Goal: Task Accomplishment & Management: Complete application form

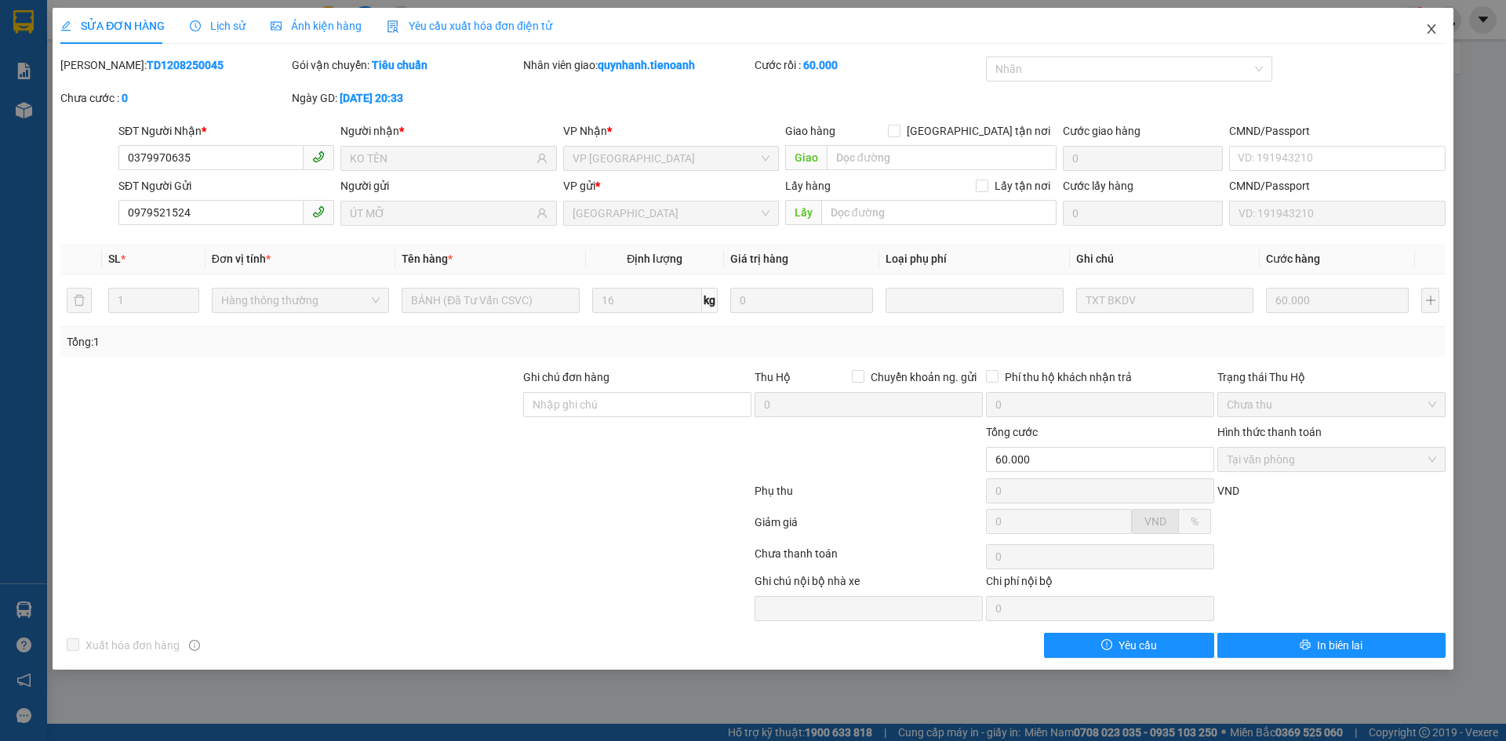
click at [1430, 27] on icon "close" at bounding box center [1430, 28] width 9 height 9
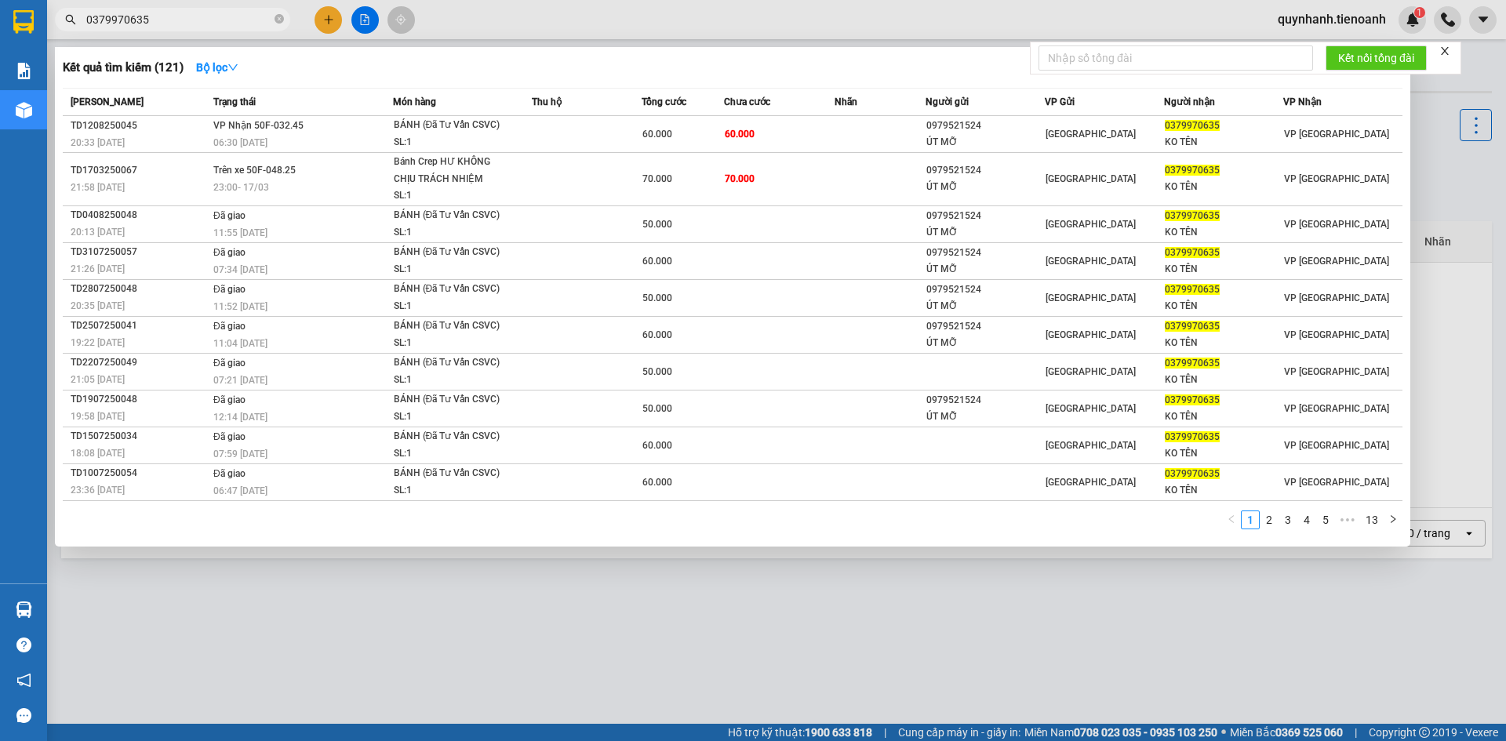
click at [285, 19] on span "0379970635" at bounding box center [172, 20] width 235 height 24
click at [282, 13] on span at bounding box center [278, 20] width 9 height 15
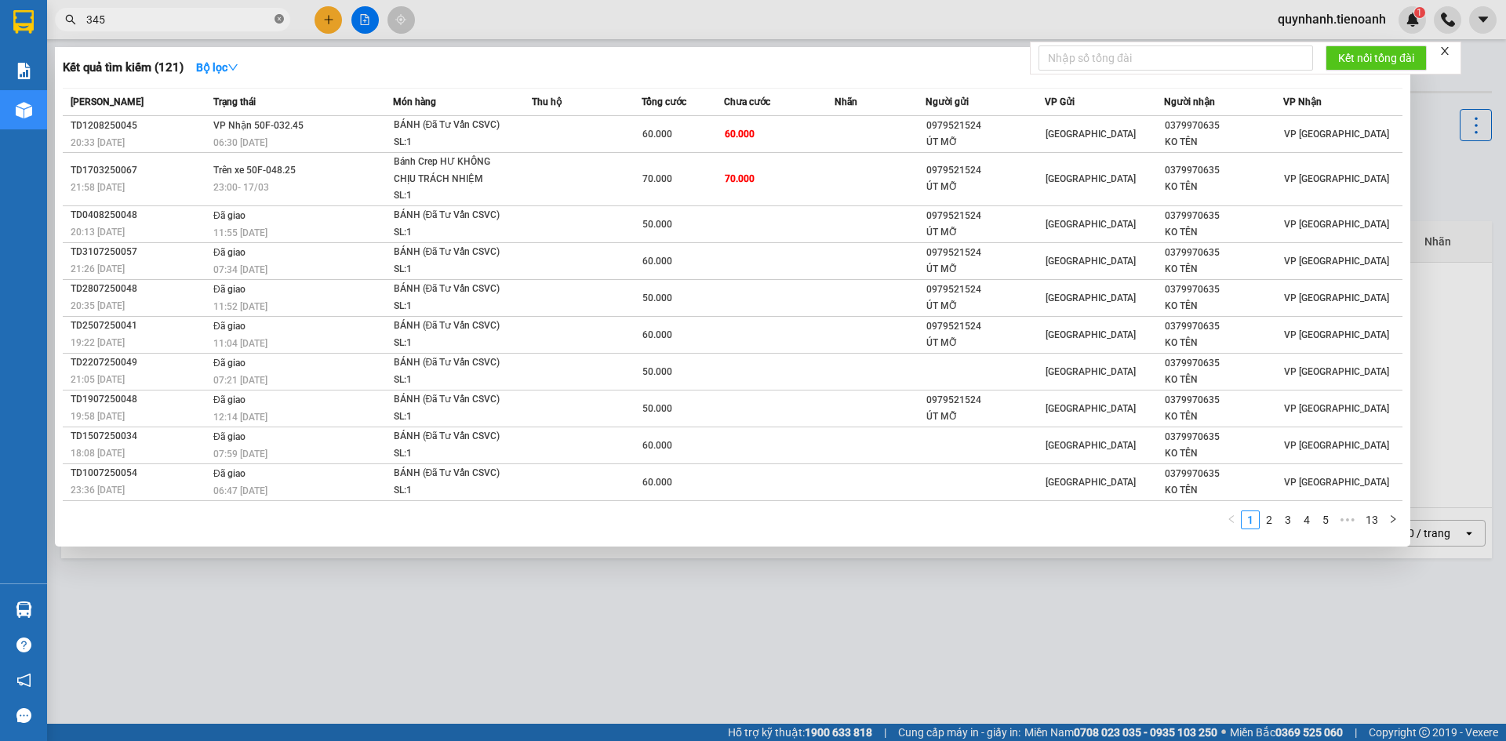
type input "3456"
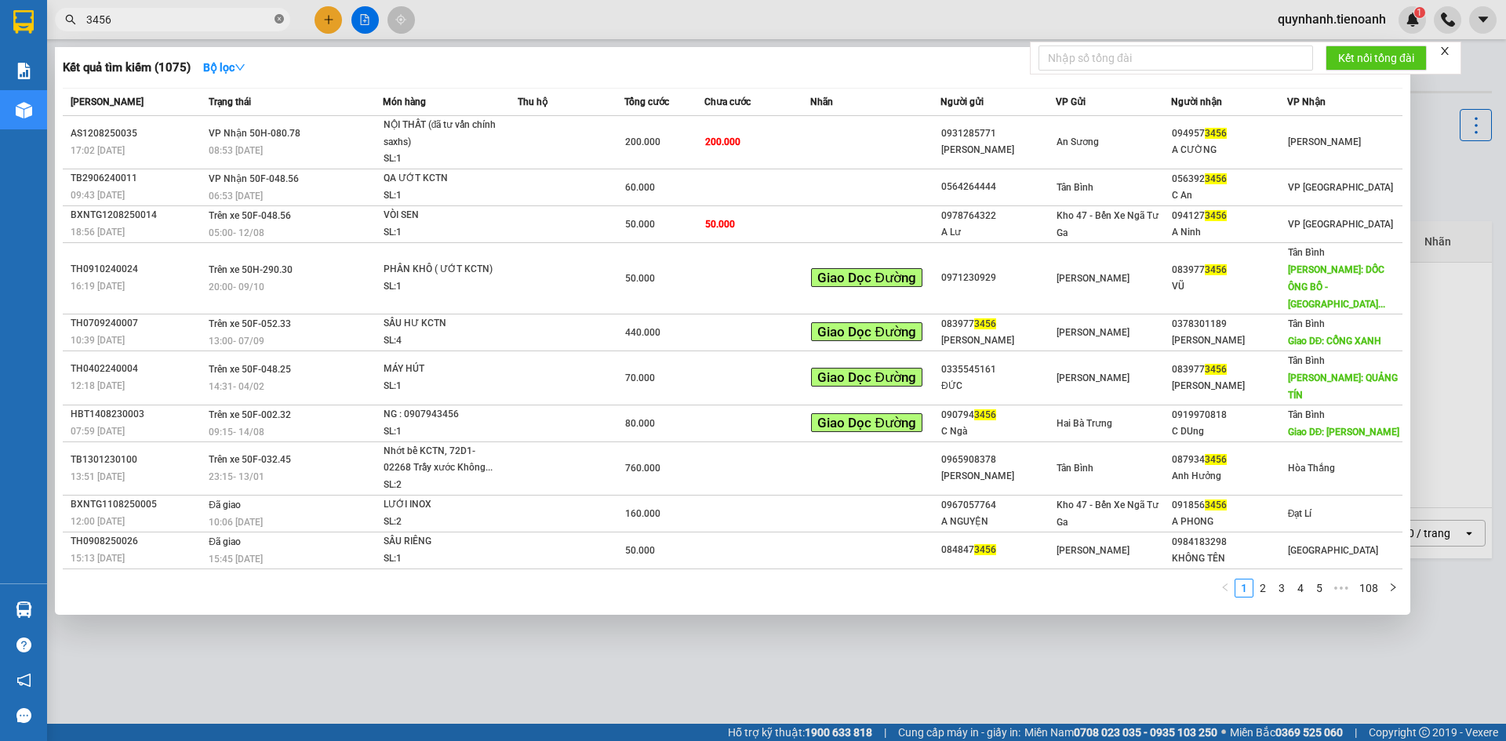
click at [282, 18] on icon "close-circle" at bounding box center [278, 18] width 9 height 9
type input "3456"
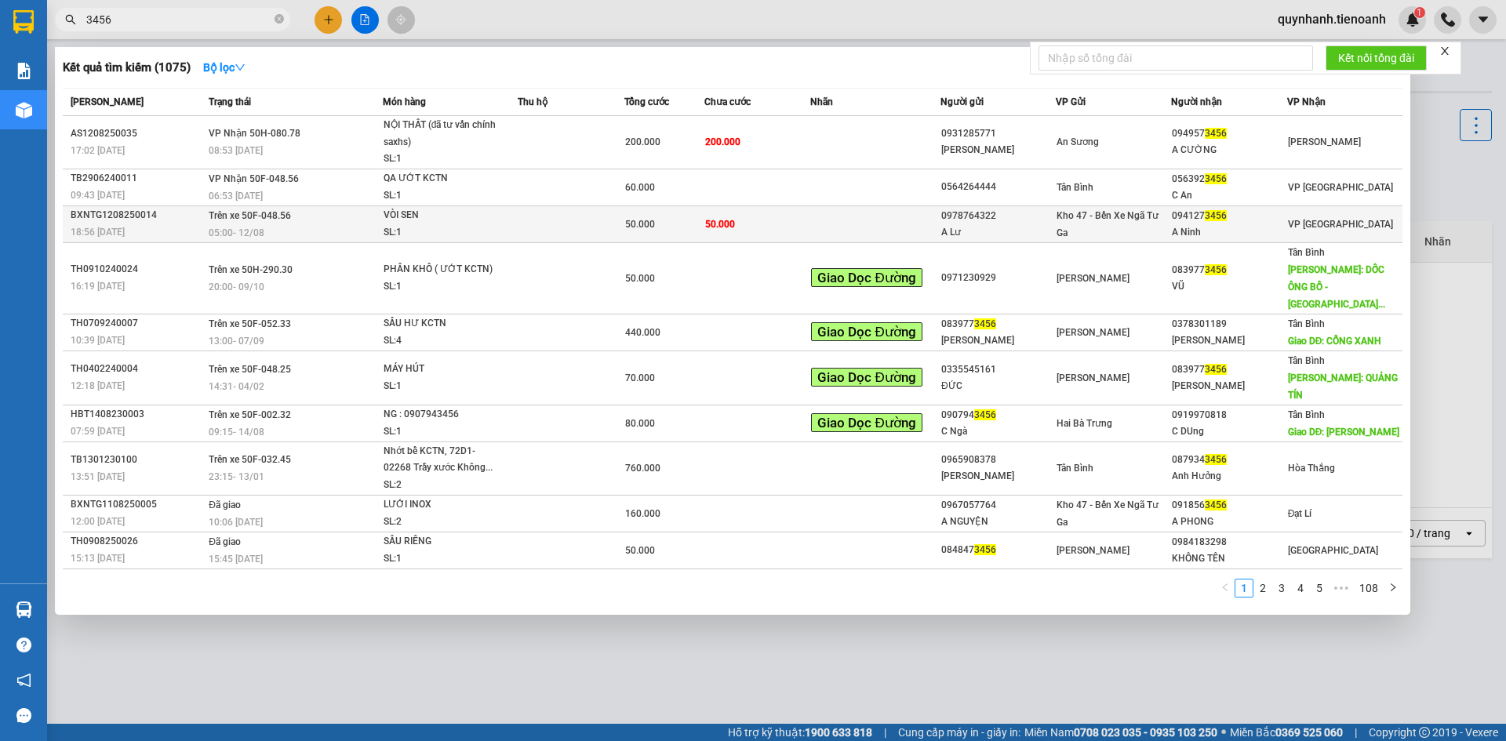
click at [129, 225] on div "18:56 [DATE]" at bounding box center [137, 231] width 133 height 17
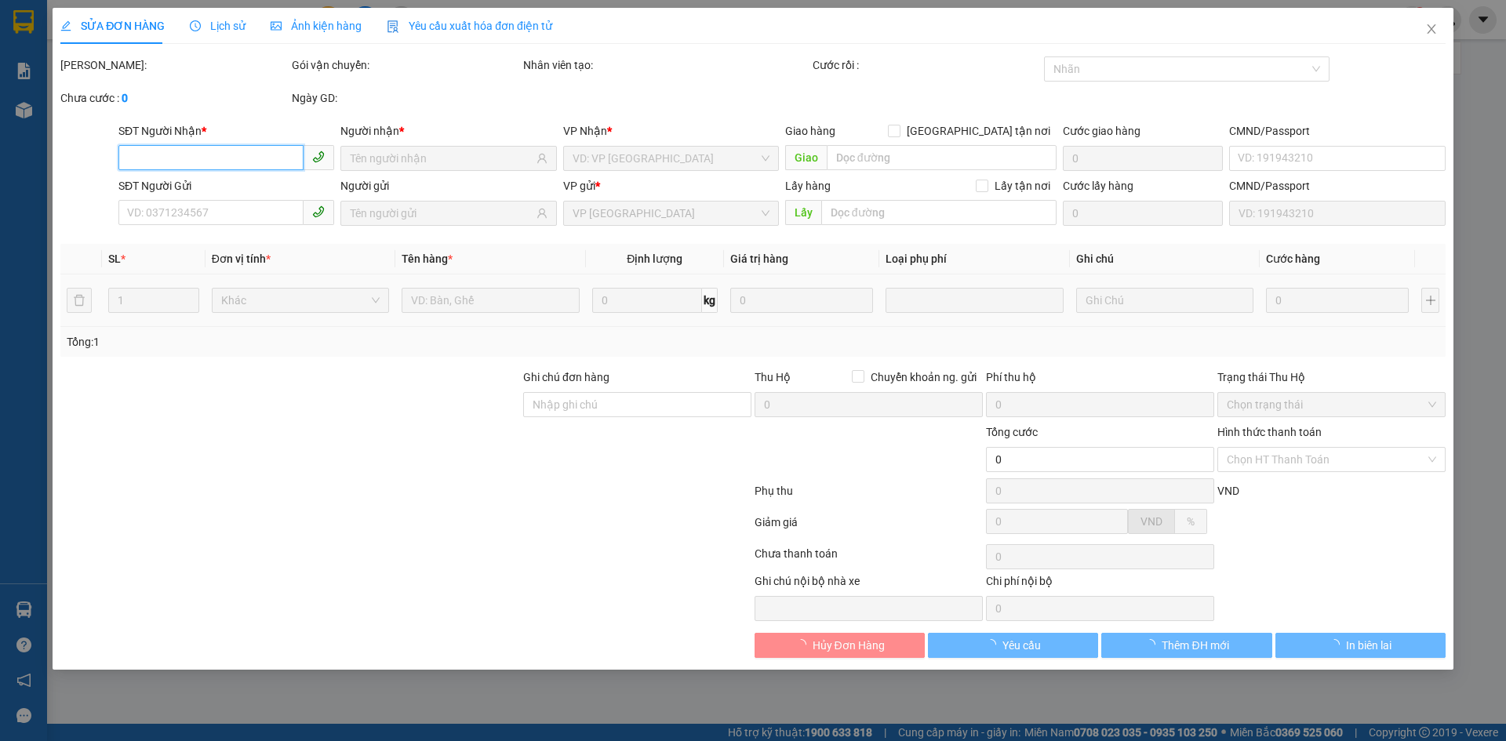
type input "0941273456"
type input "A Ninh"
type input "0978764322"
type input "A Lư"
type input "50.000"
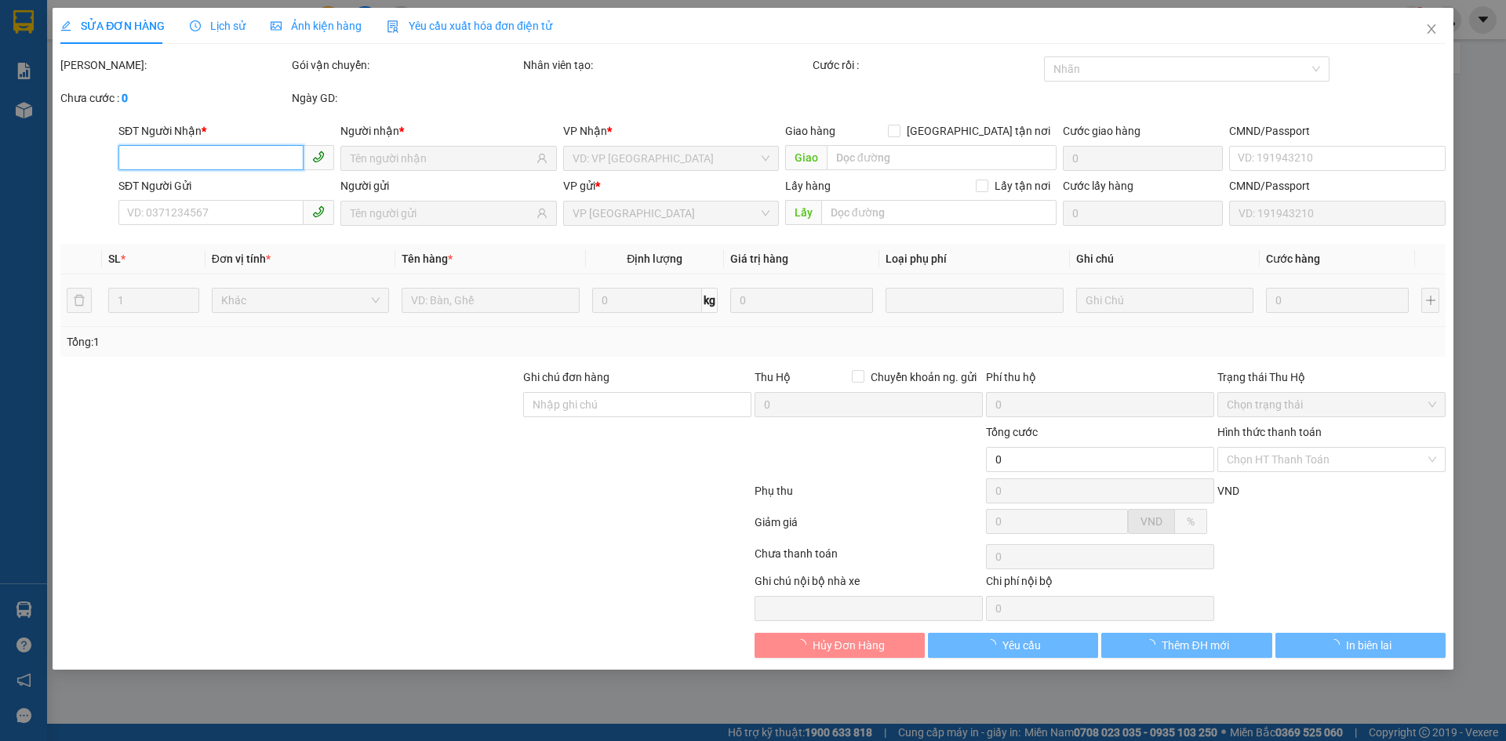
type input "50.000"
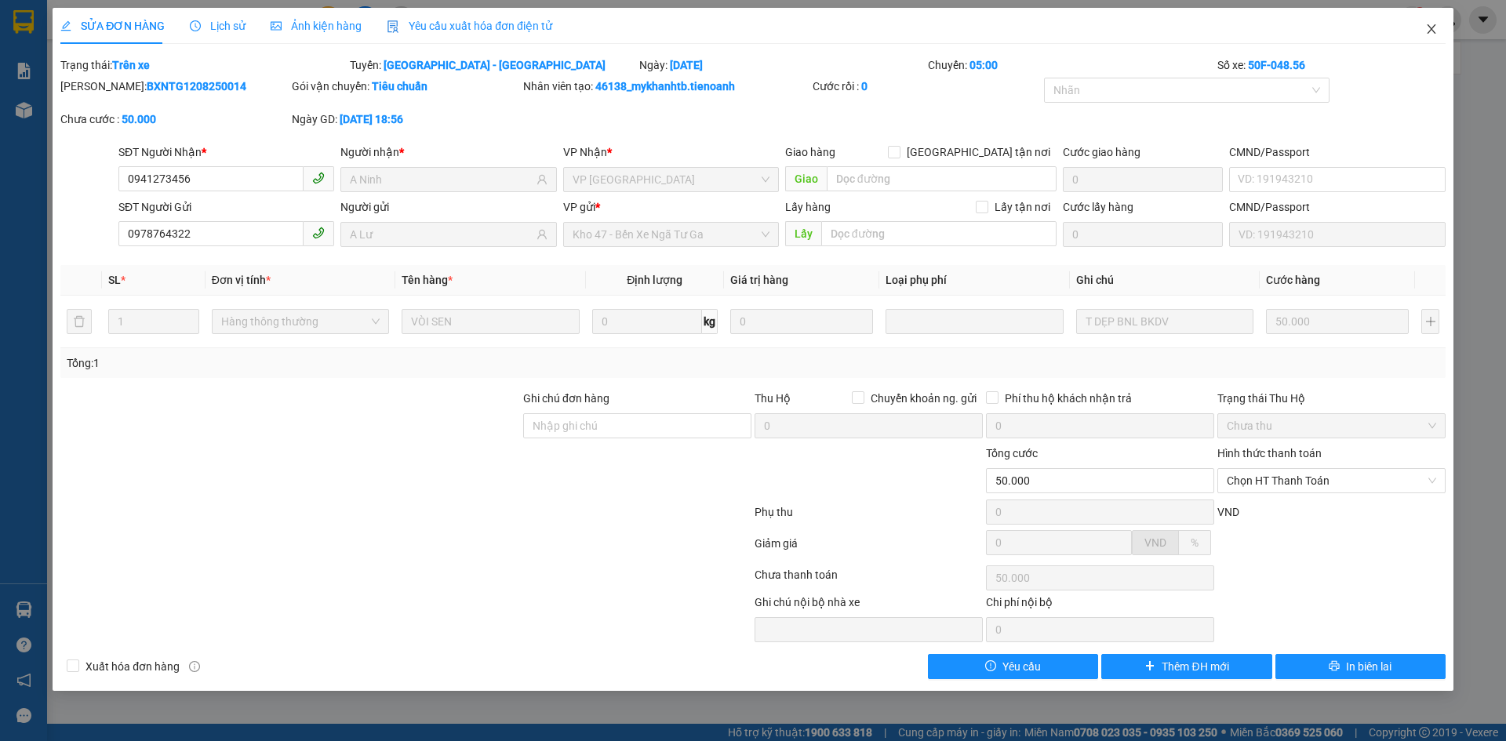
click at [1430, 30] on icon "close" at bounding box center [1430, 28] width 9 height 9
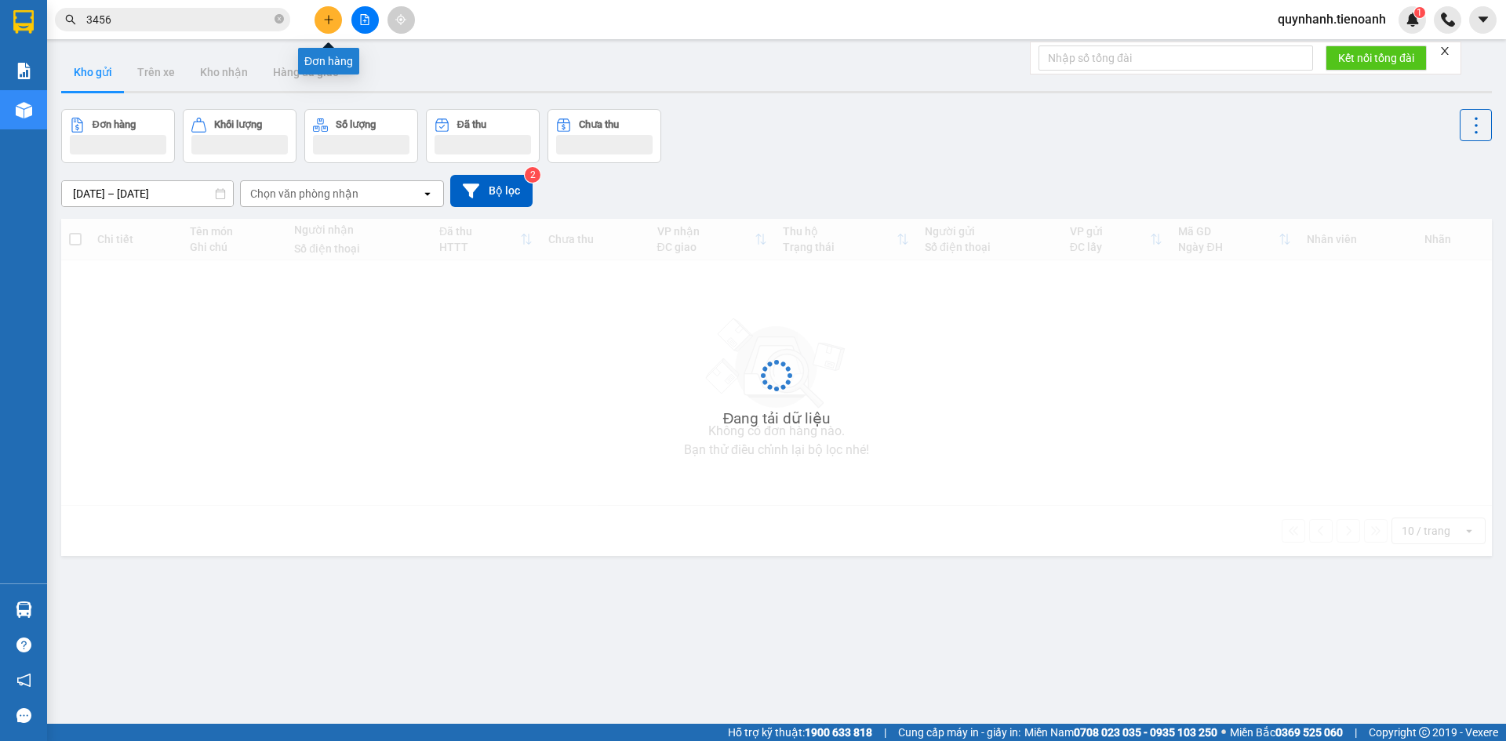
click at [330, 18] on icon "plus" at bounding box center [328, 19] width 11 height 11
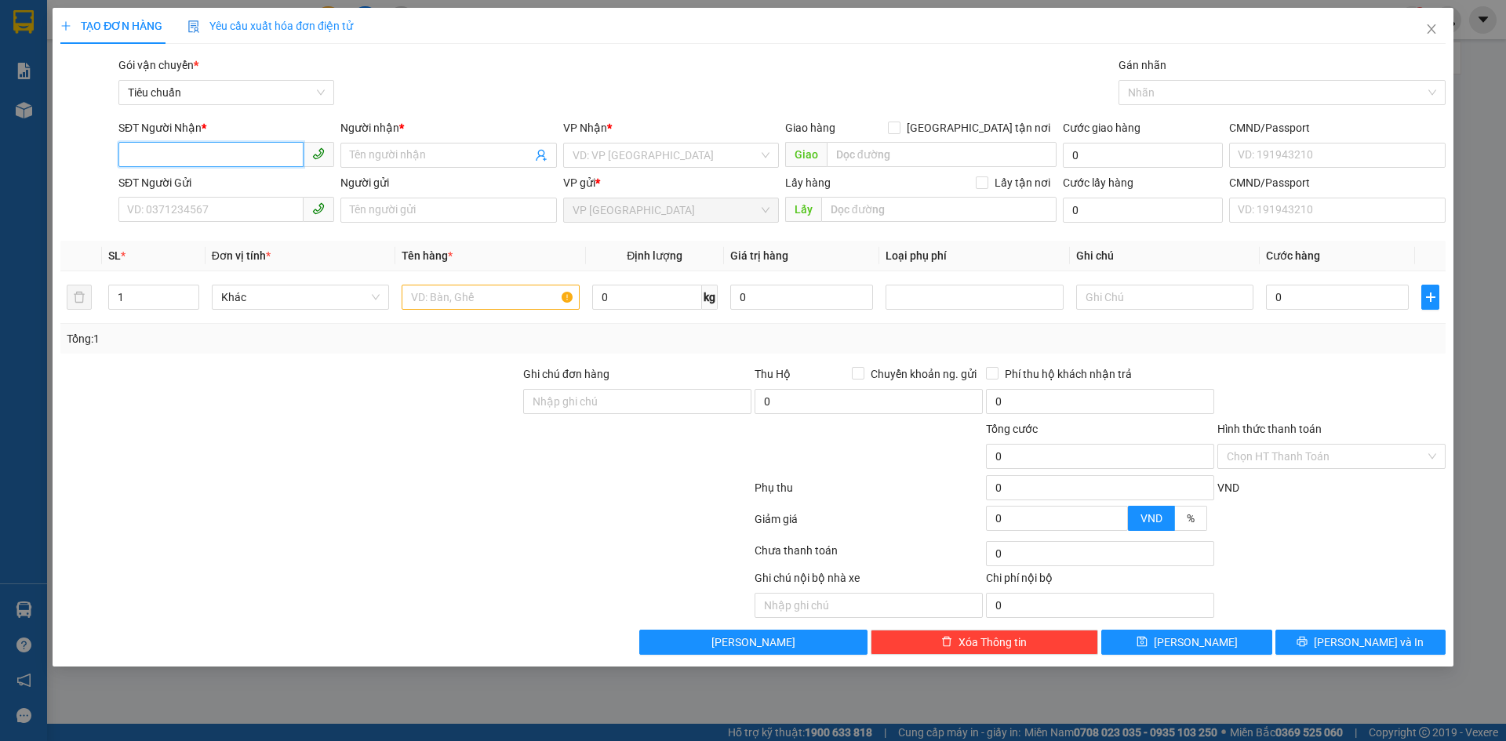
click at [198, 145] on input "SĐT Người Nhận *" at bounding box center [210, 154] width 185 height 25
type input "0905090285"
click at [362, 151] on input "Người nhận *" at bounding box center [440, 155] width 181 height 17
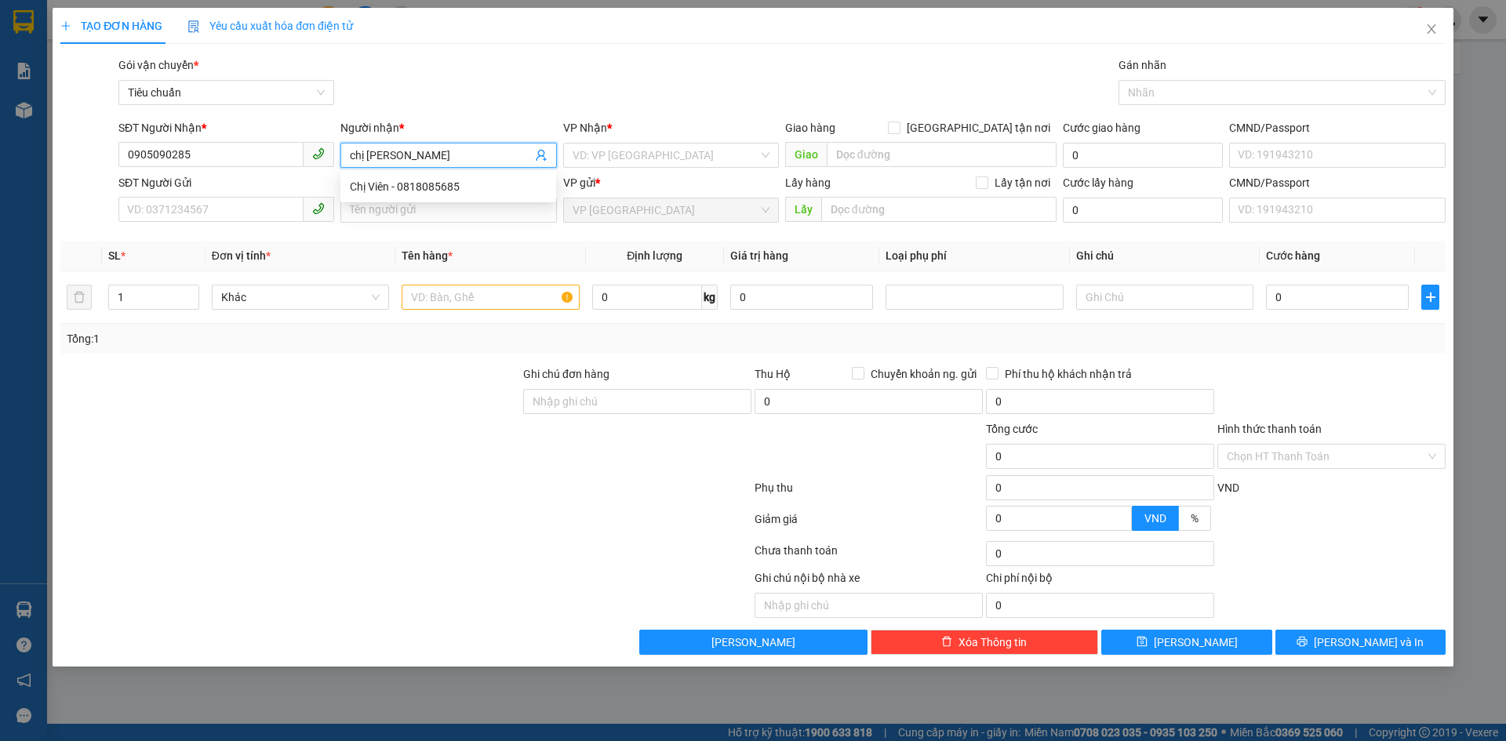
type input "chị [PERSON_NAME]"
drag, startPoint x: 332, startPoint y: 373, endPoint x: 329, endPoint y: 343, distance: 30.7
click at [332, 372] on div at bounding box center [290, 392] width 463 height 55
click at [632, 148] on input "search" at bounding box center [665, 156] width 186 height 24
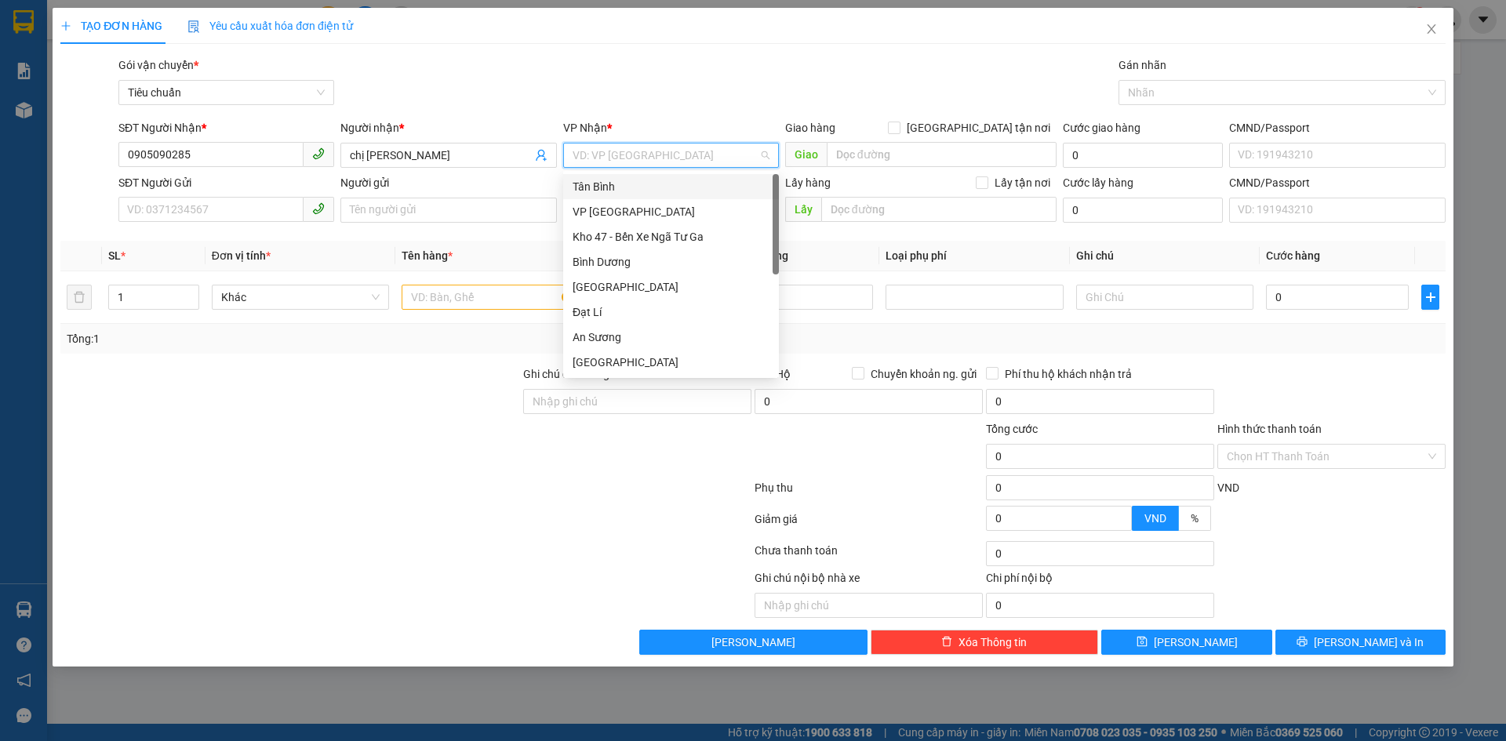
click at [621, 184] on div "Tân Bình" at bounding box center [670, 186] width 197 height 17
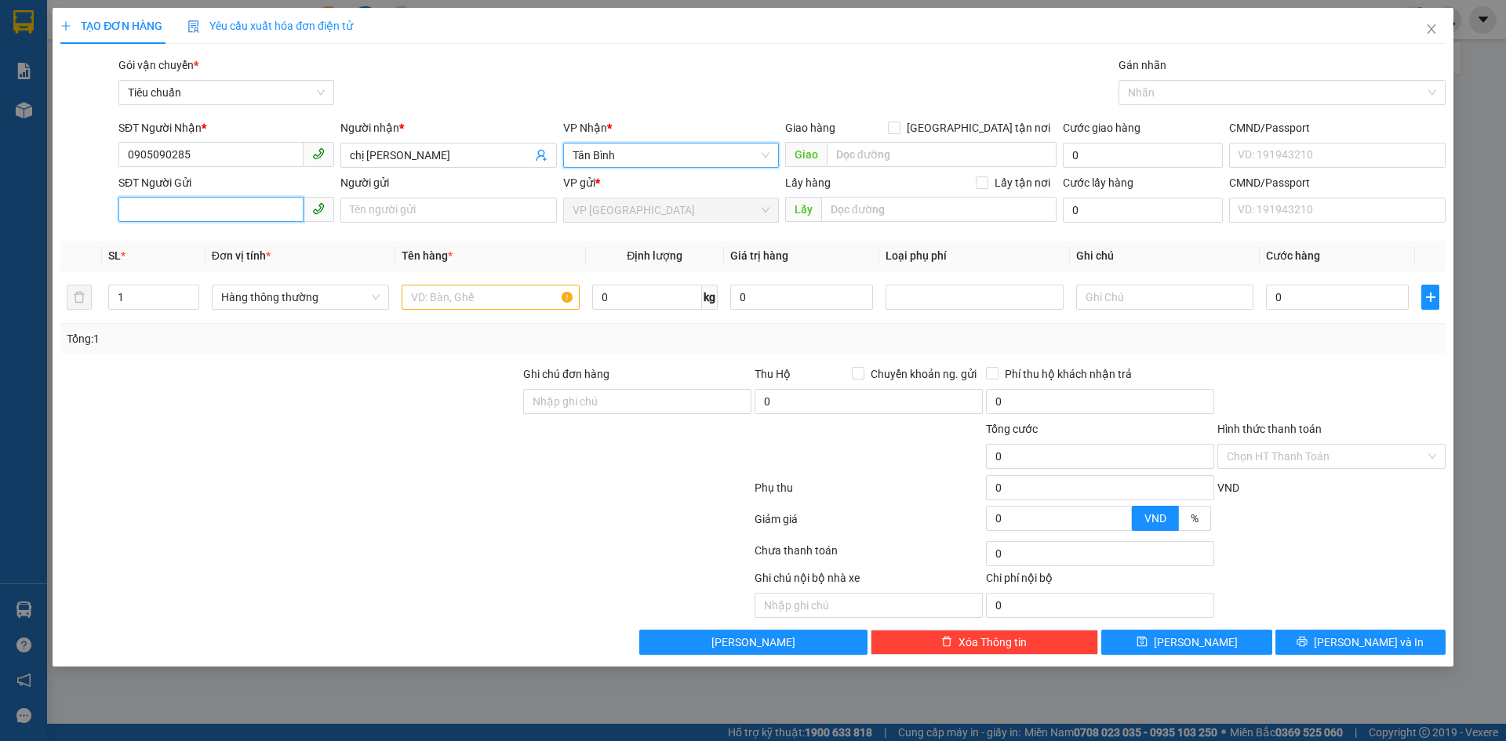
click at [194, 198] on input "SĐT Người Gửi" at bounding box center [210, 209] width 185 height 25
type input "0886880879"
click at [420, 219] on input "Người gửi" at bounding box center [448, 210] width 216 height 25
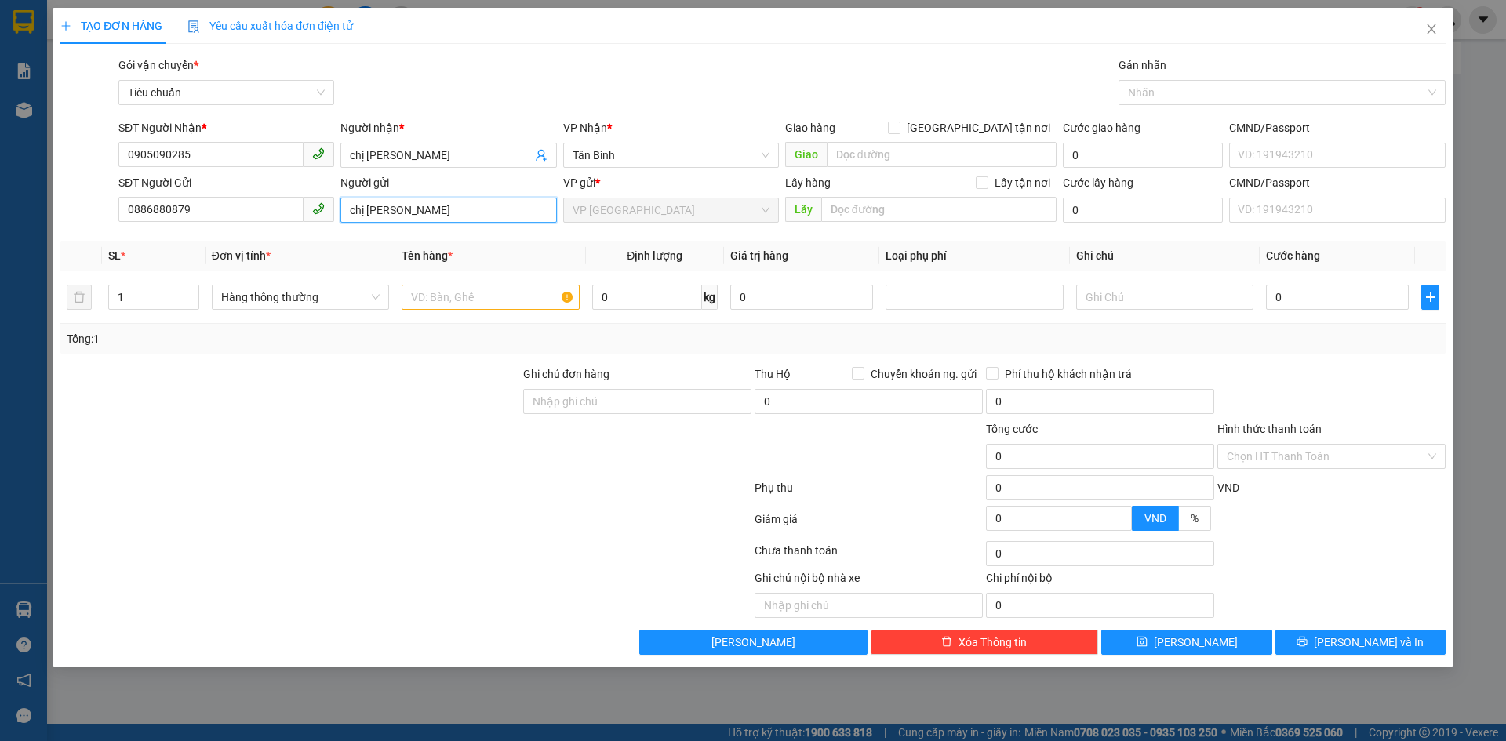
type input "chị [PERSON_NAME]"
drag, startPoint x: 324, startPoint y: 541, endPoint x: 336, endPoint y: 423, distance: 119.1
click at [323, 532] on div "Transit Pickup Surcharge Ids Transit Deliver Surcharge Ids Transit Deliver Surc…" at bounding box center [752, 355] width 1385 height 598
click at [498, 306] on input "text" at bounding box center [489, 297] width 177 height 25
type input "d"
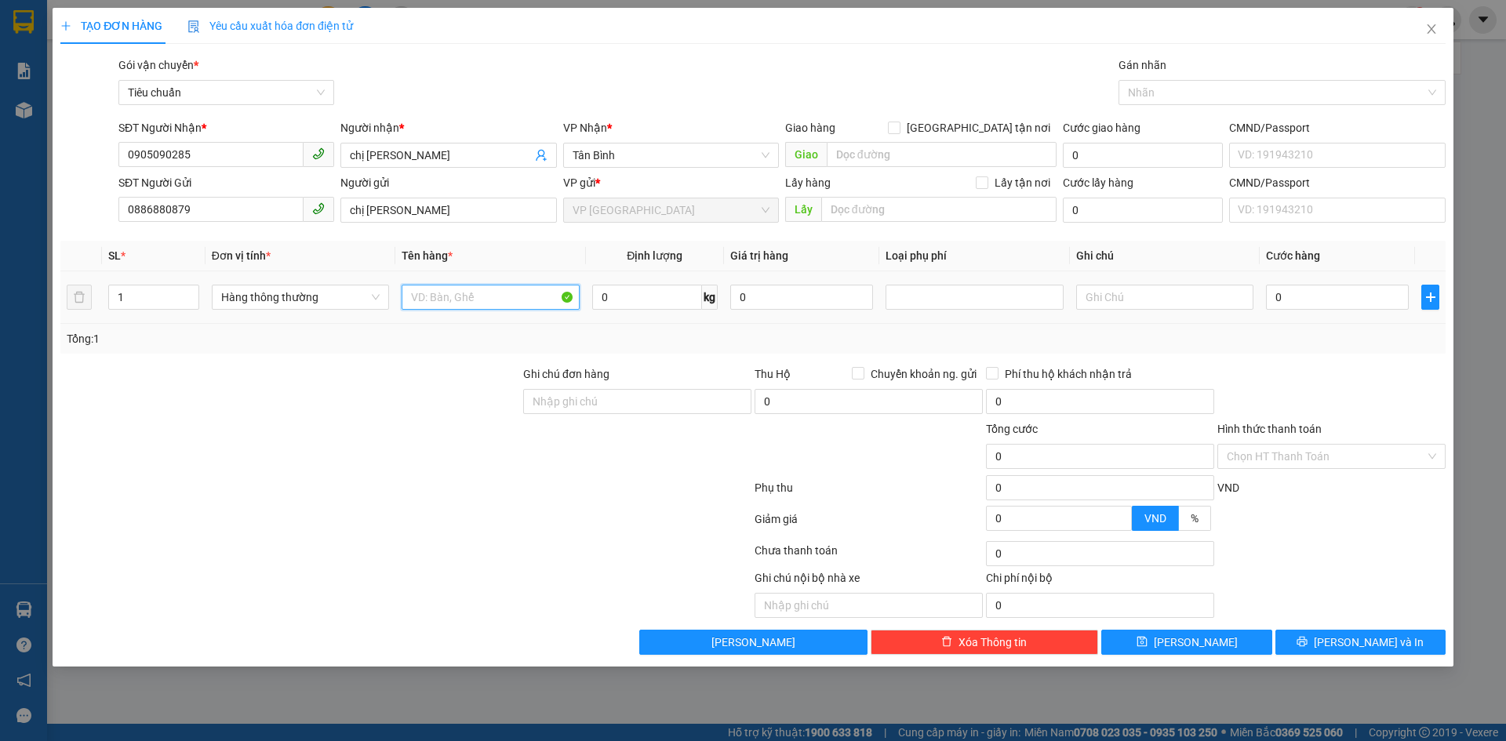
type input "đ"
type input "Dâu + hoa"
drag, startPoint x: 502, startPoint y: 298, endPoint x: 405, endPoint y: 221, distance: 123.3
click at [391, 283] on tr "1 Hàng thông thường Dâu + hoa 0 kg 0 0" at bounding box center [752, 297] width 1385 height 53
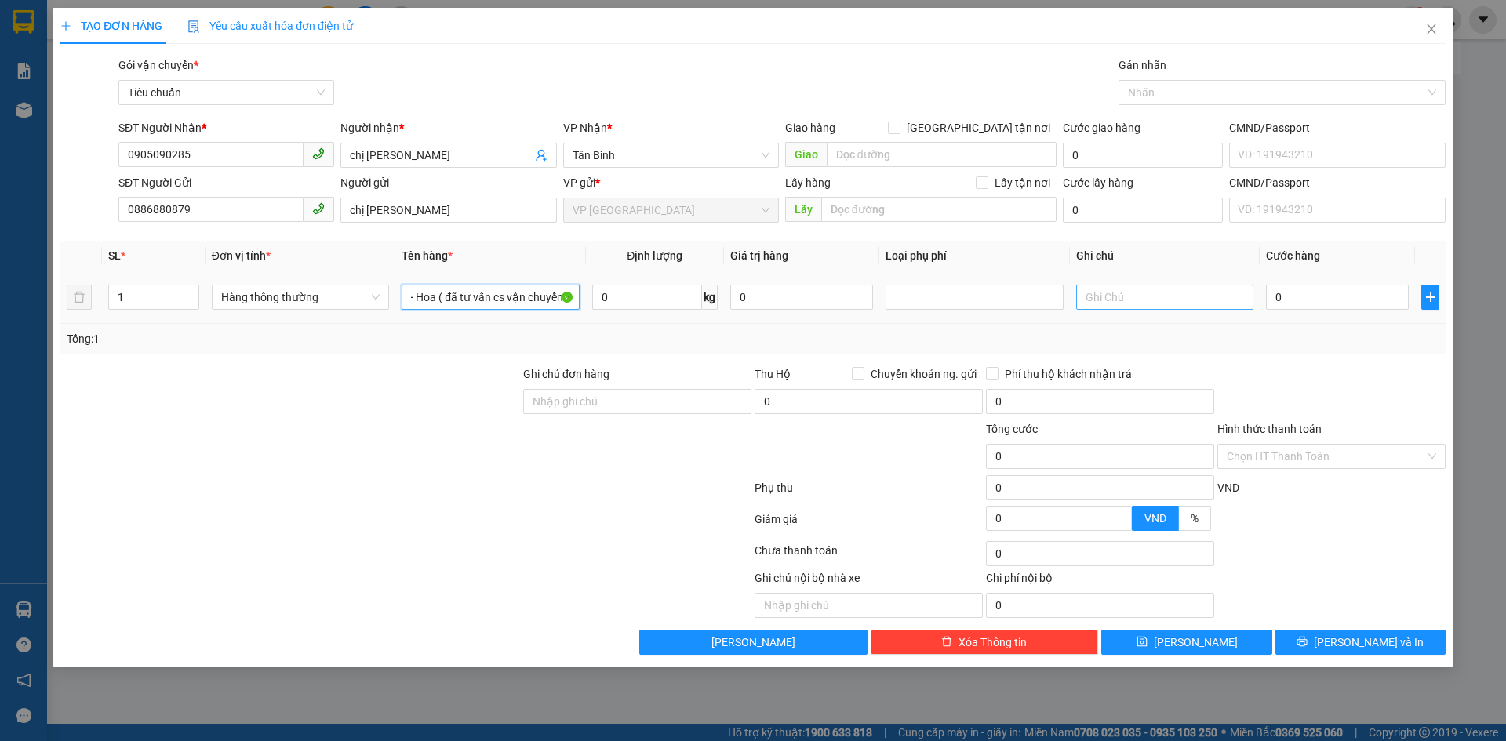
type input "Dâu + Hoa ( đã tư vấn cs vận chuyển )"
click at [1114, 292] on input "text" at bounding box center [1164, 297] width 177 height 25
click at [661, 298] on input "0" at bounding box center [647, 297] width 110 height 25
type input "3"
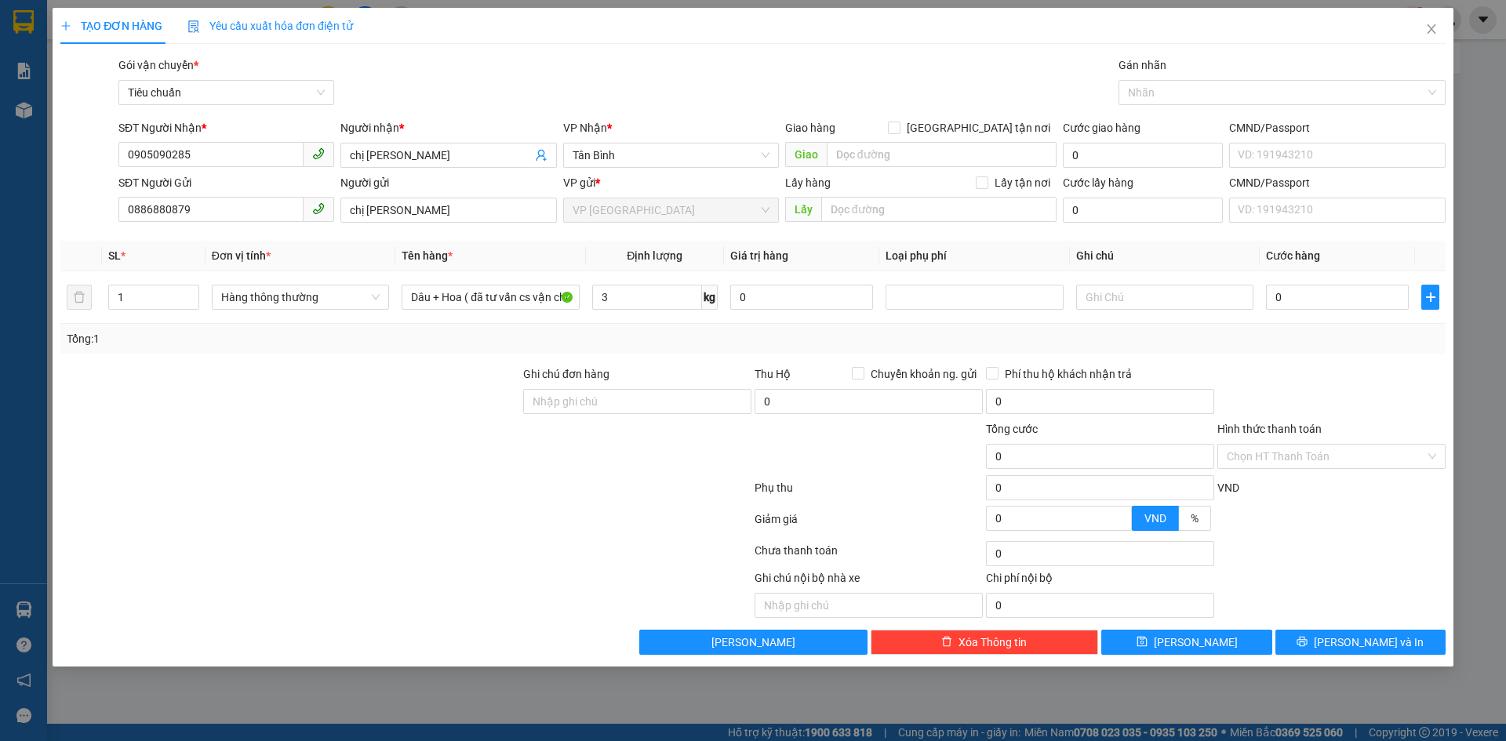
drag, startPoint x: 688, startPoint y: 334, endPoint x: 738, endPoint y: 328, distance: 49.8
click at [690, 334] on div "Tổng: 1" at bounding box center [753, 338] width 1372 height 17
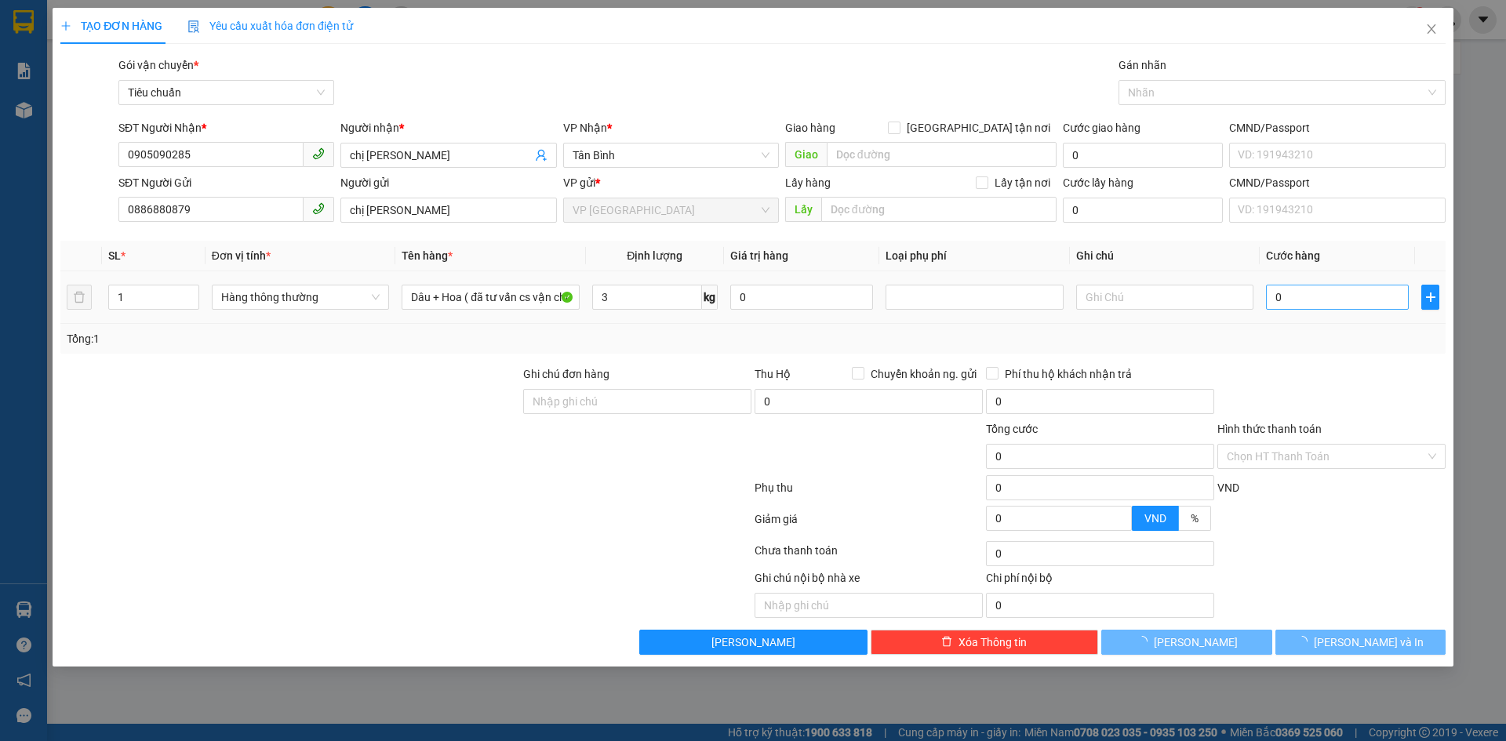
type input "30.000"
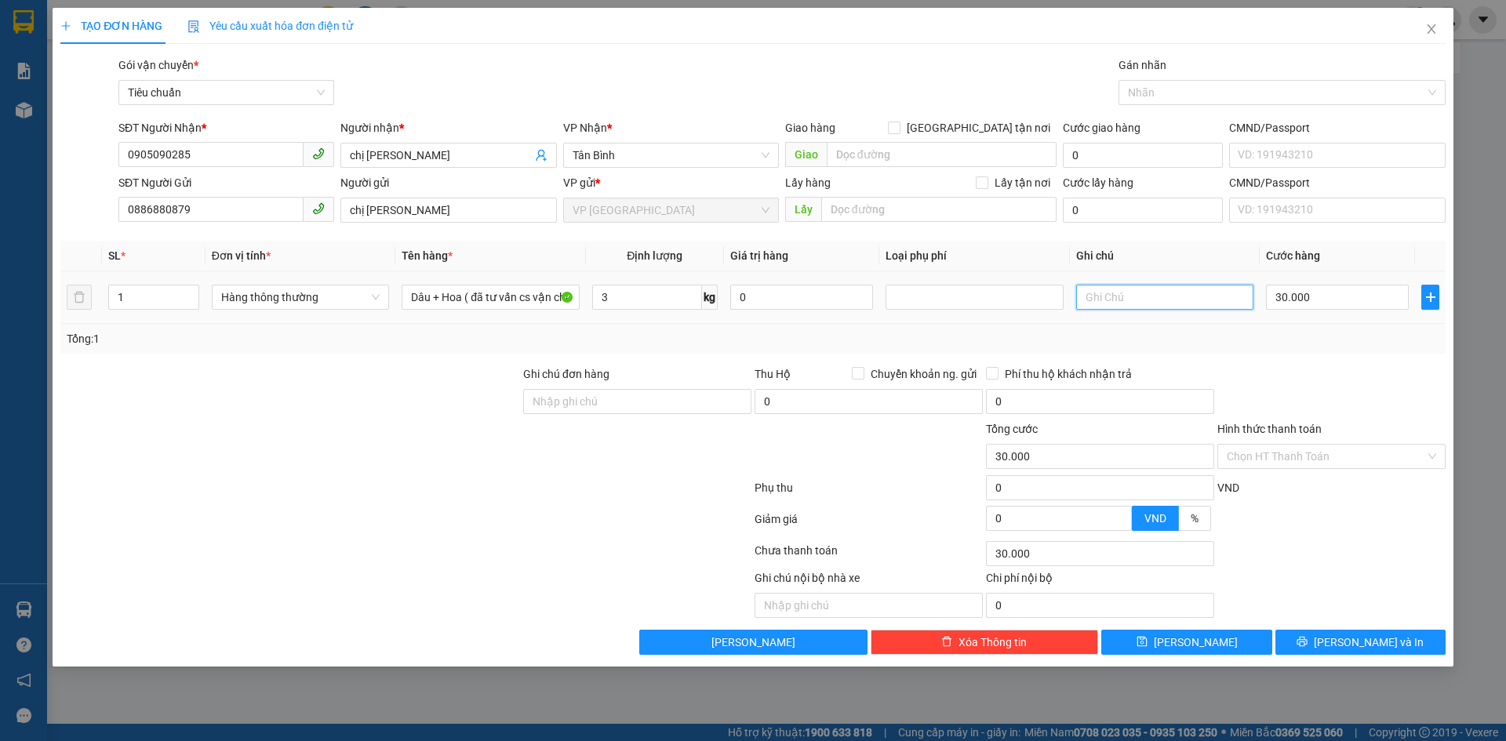
click at [1130, 296] on input "text" at bounding box center [1164, 297] width 177 height 25
type input "thùng bọc nilong trắng"
drag, startPoint x: 1284, startPoint y: 327, endPoint x: 1297, endPoint y: 399, distance: 73.4
click at [1284, 326] on div "Tổng: 1" at bounding box center [752, 339] width 1385 height 30
click at [1288, 453] on input "Hình thức thanh toán" at bounding box center [1325, 457] width 198 height 24
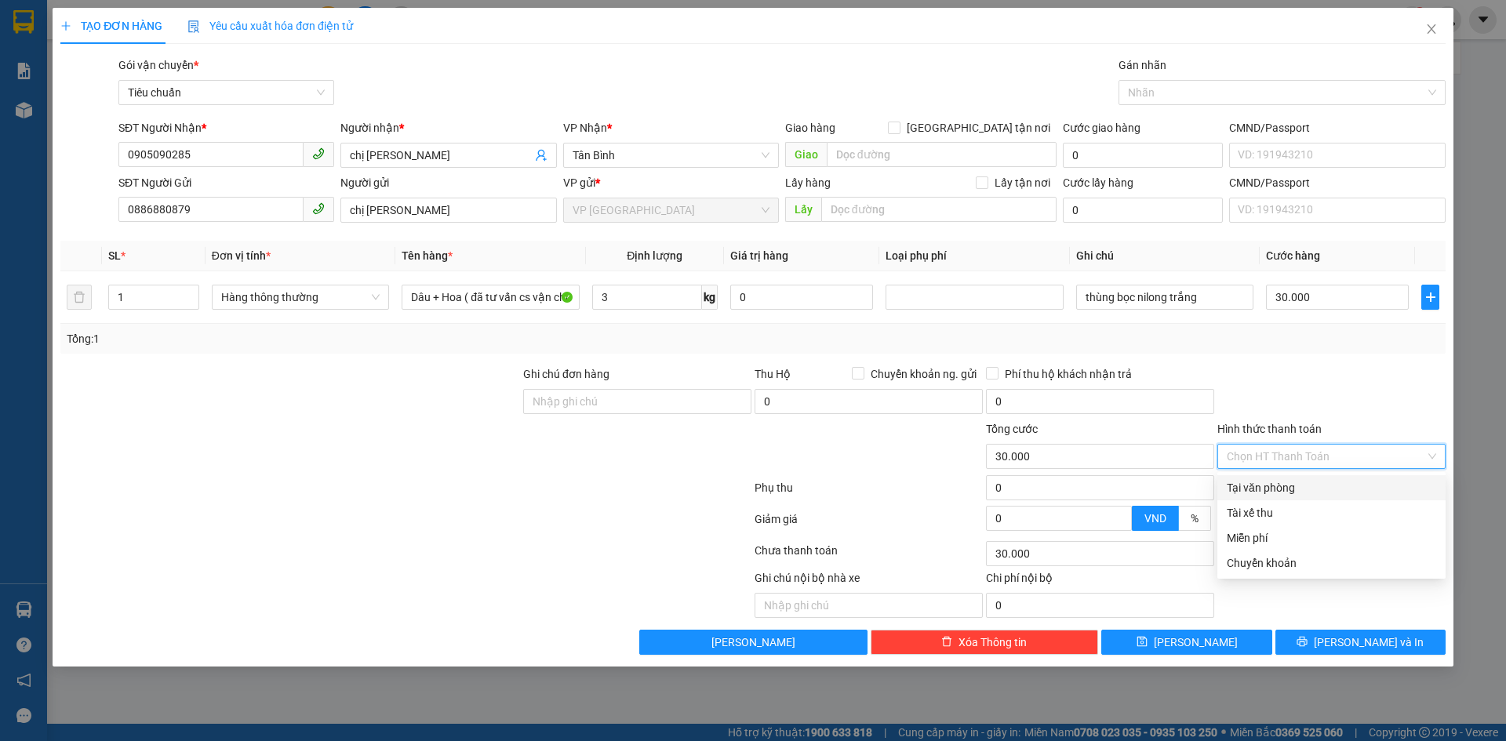
click at [1288, 484] on div "Tại văn phòng" at bounding box center [1330, 487] width 209 height 17
type input "0"
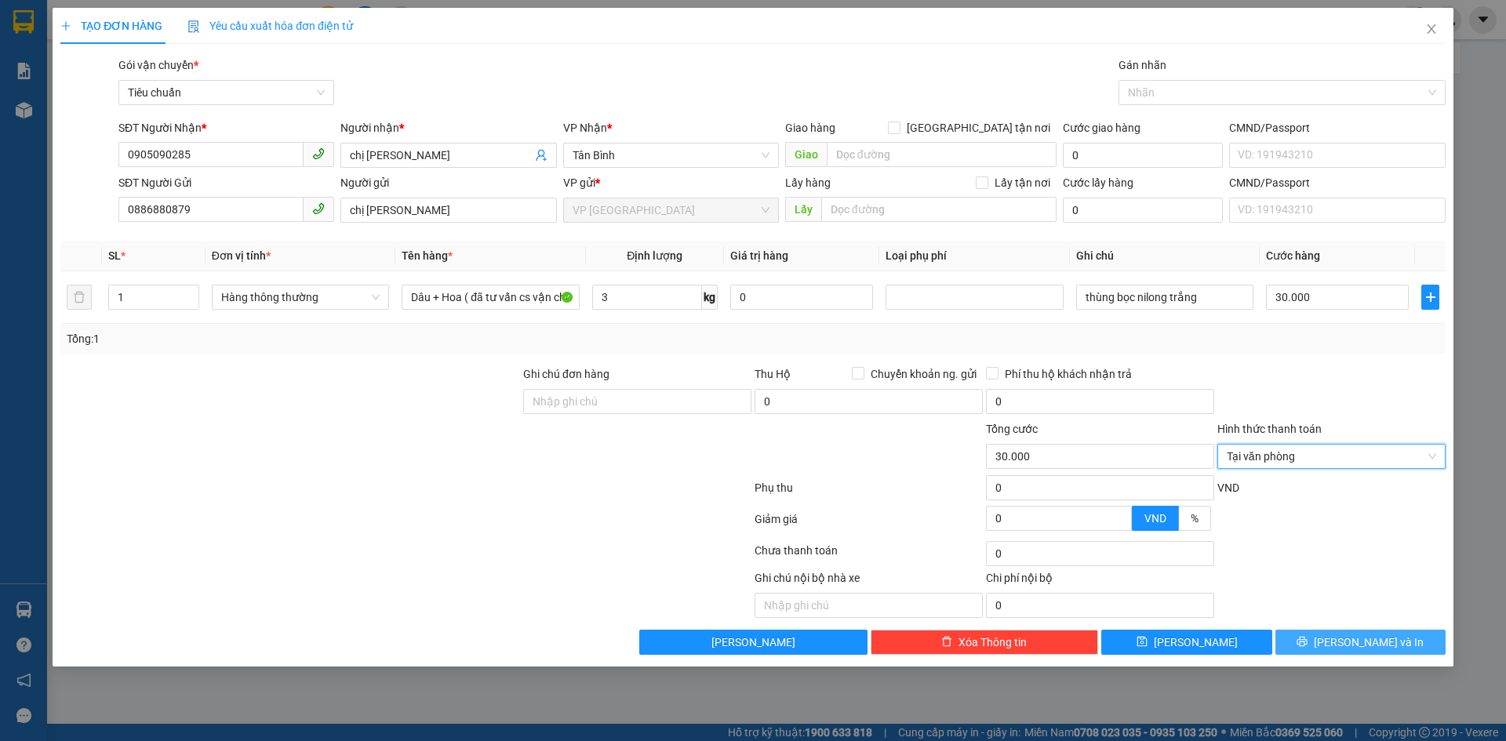
click at [1346, 647] on button "[PERSON_NAME] và In" at bounding box center [1360, 642] width 170 height 25
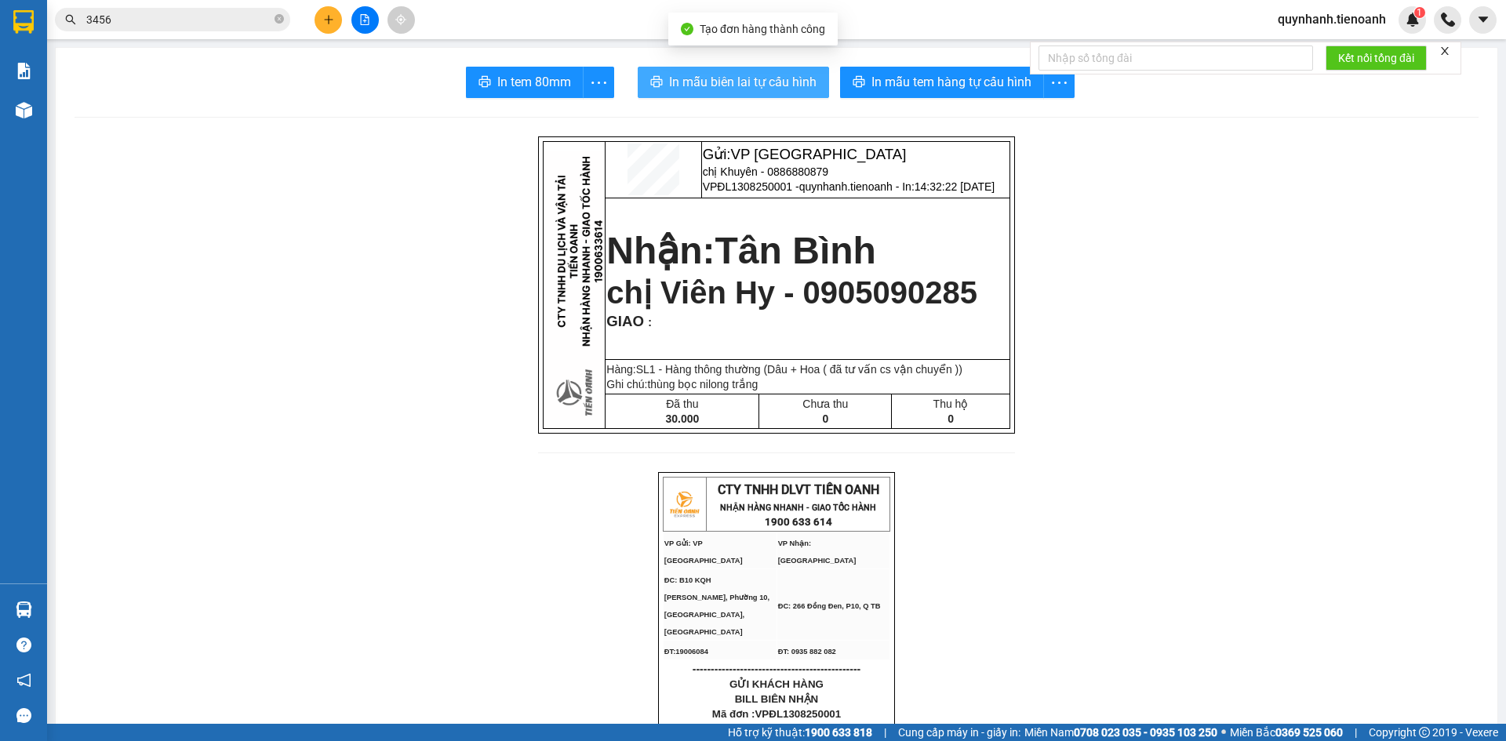
click at [735, 76] on span "In mẫu biên lai tự cấu hình" at bounding box center [742, 82] width 147 height 20
click at [278, 23] on icon "close-circle" at bounding box center [278, 18] width 9 height 9
paste input "0817730777"
type input "0817730777"
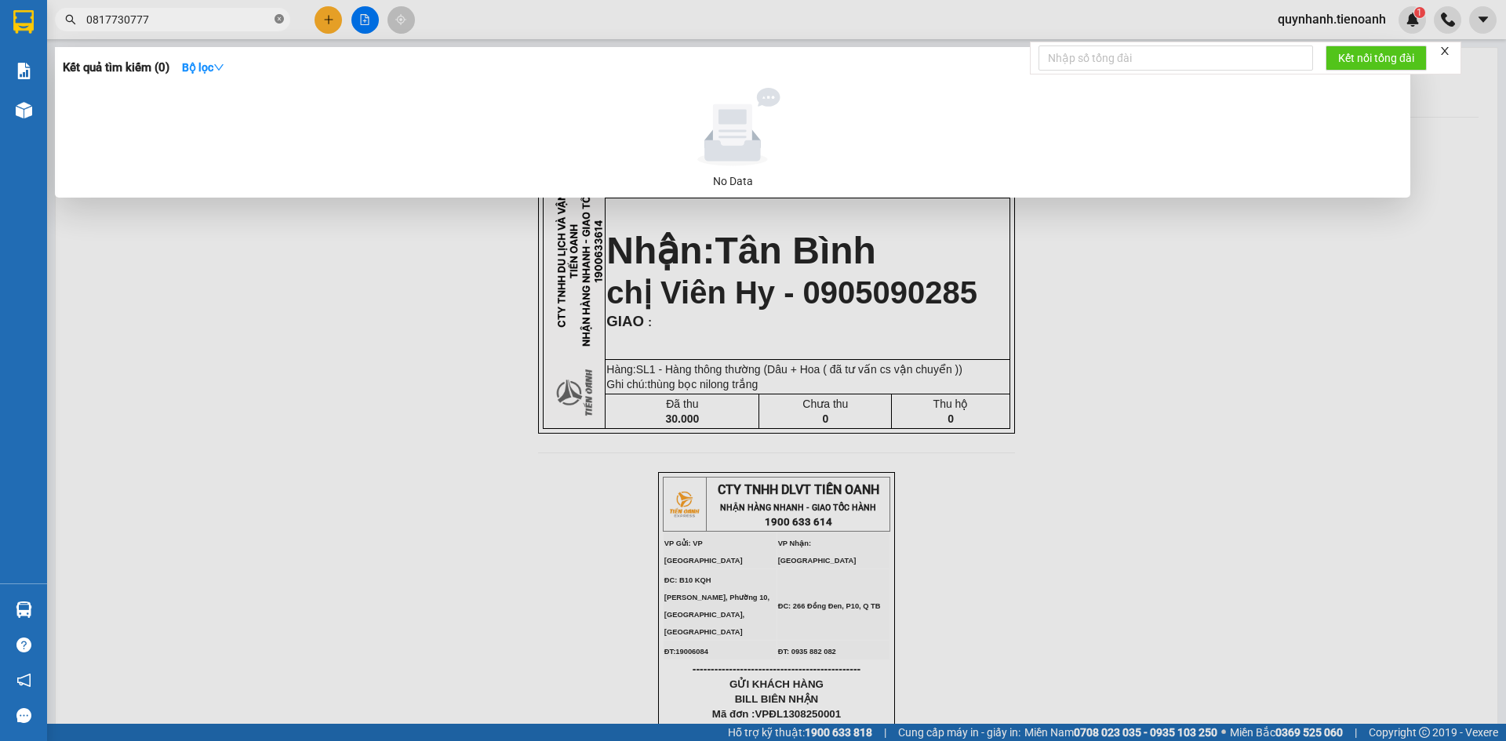
click at [280, 24] on icon "close-circle" at bounding box center [278, 18] width 9 height 9
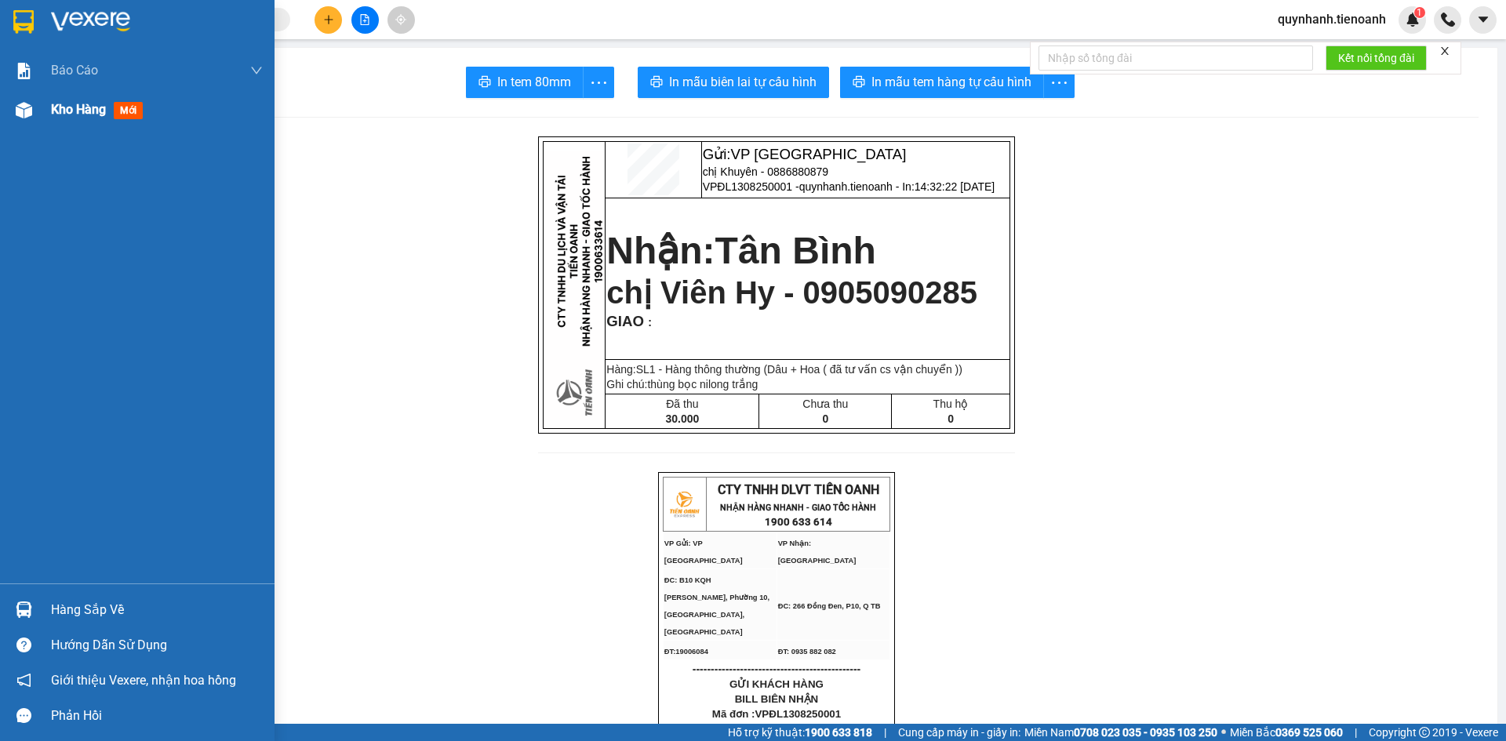
click at [79, 113] on span "Kho hàng" at bounding box center [78, 109] width 55 height 15
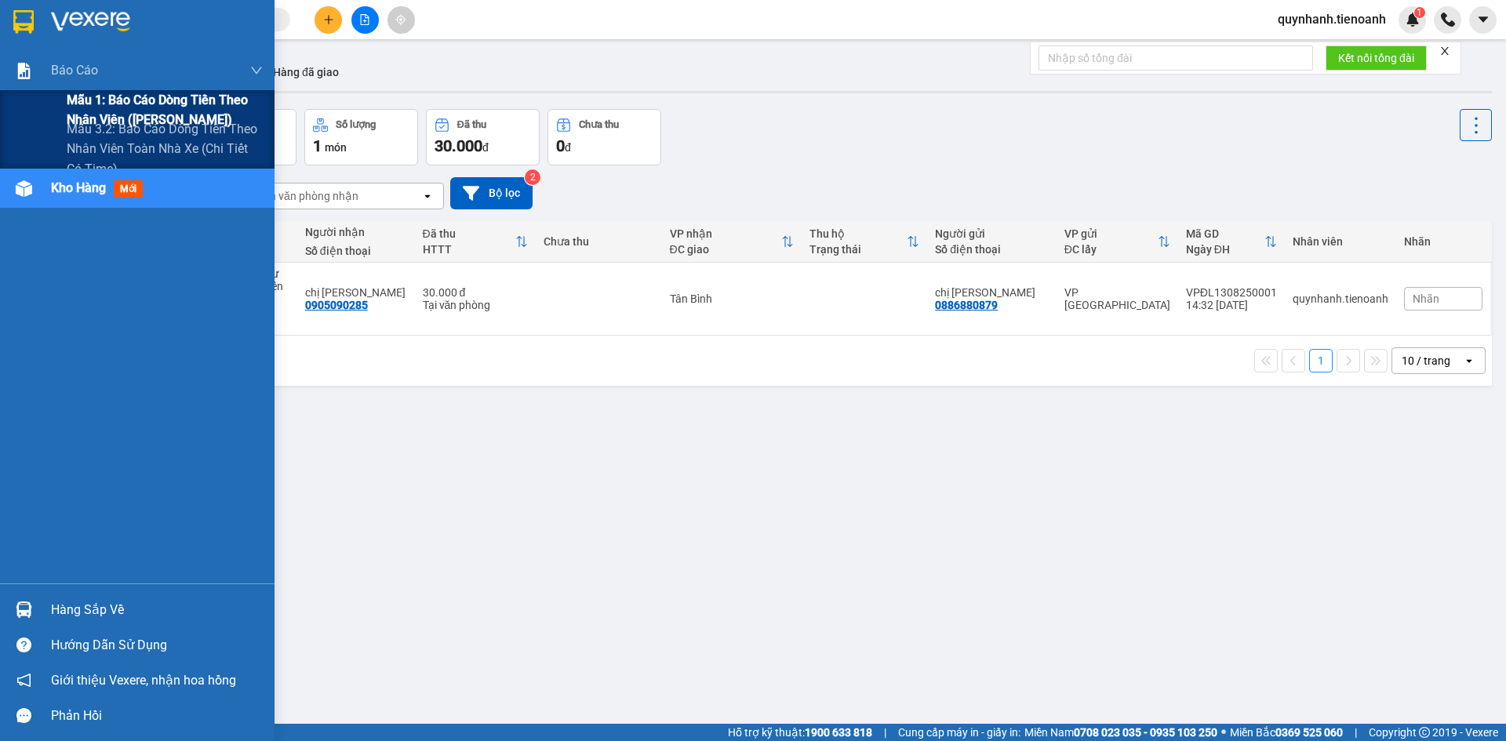
click at [87, 100] on span "Mẫu 1: Báo cáo dòng tiền theo nhân viên ([PERSON_NAME])" at bounding box center [165, 109] width 196 height 39
